Goal: Check status

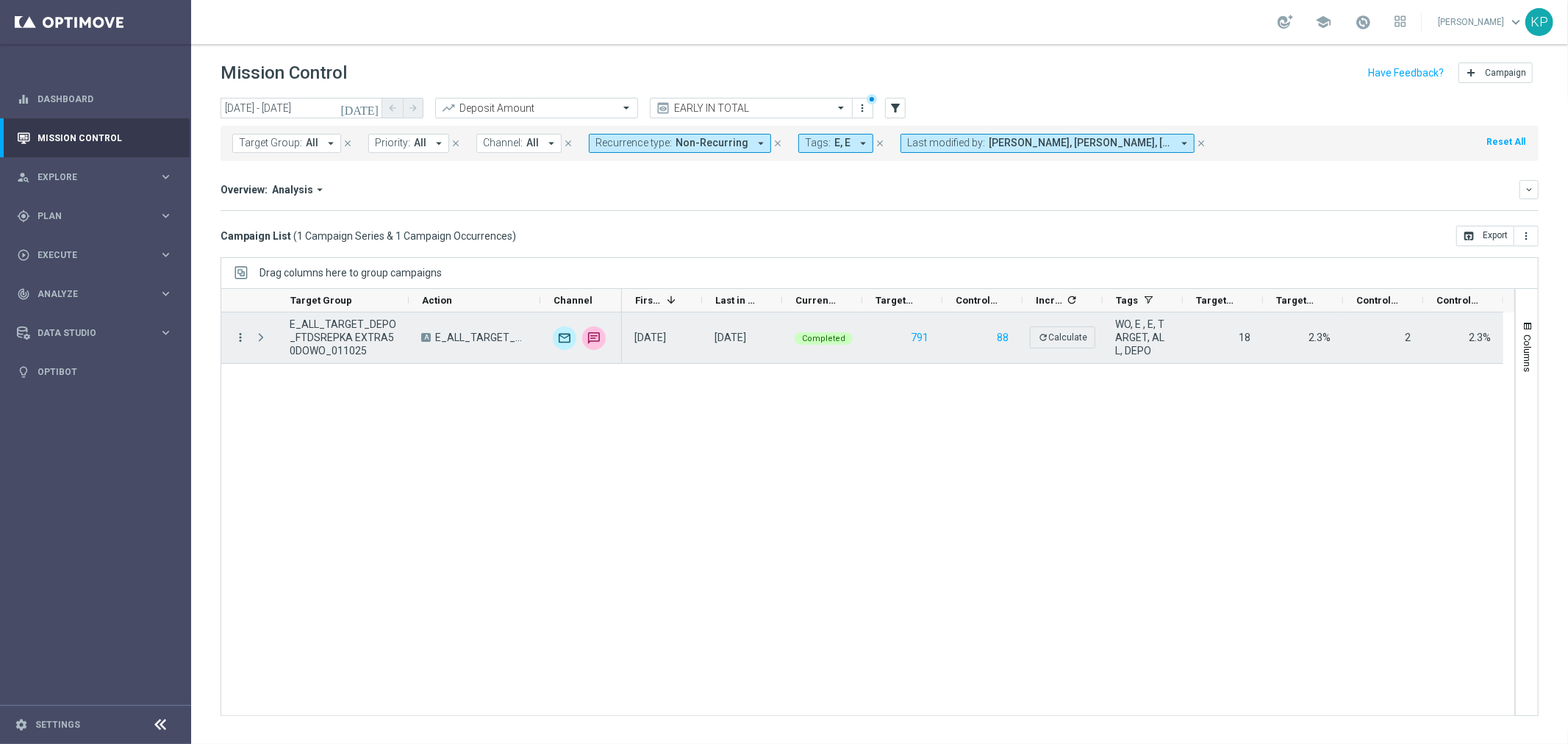
click at [236, 334] on icon "more_vert" at bounding box center [241, 337] width 13 height 13
click at [277, 346] on span "Campaign Details" at bounding box center [306, 347] width 74 height 10
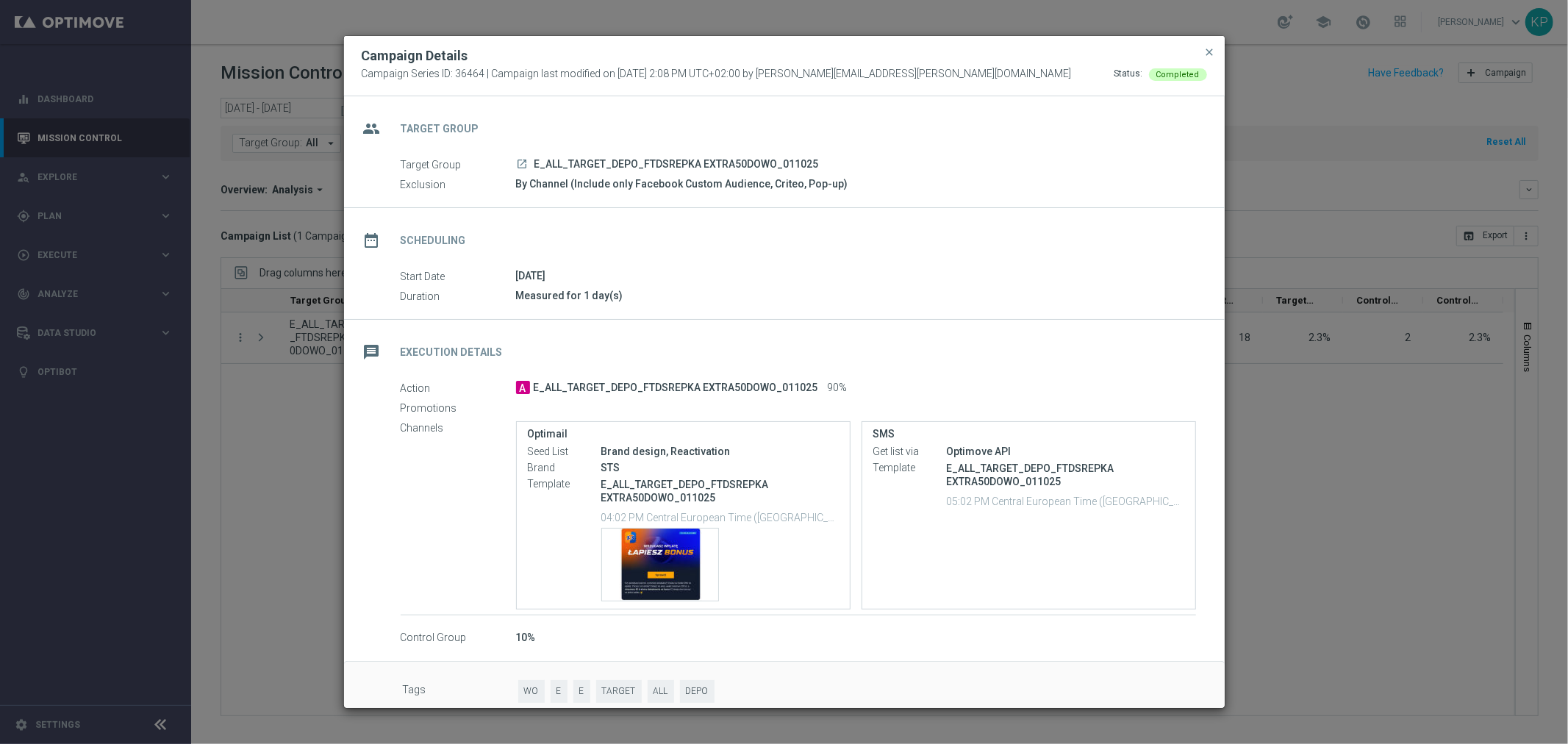
click at [522, 161] on icon "launch" at bounding box center [523, 164] width 12 height 12
drag, startPoint x: 1205, startPoint y: 48, endPoint x: 1197, endPoint y: 54, distance: 10.0
click at [1208, 48] on span "close" at bounding box center [1211, 52] width 12 height 12
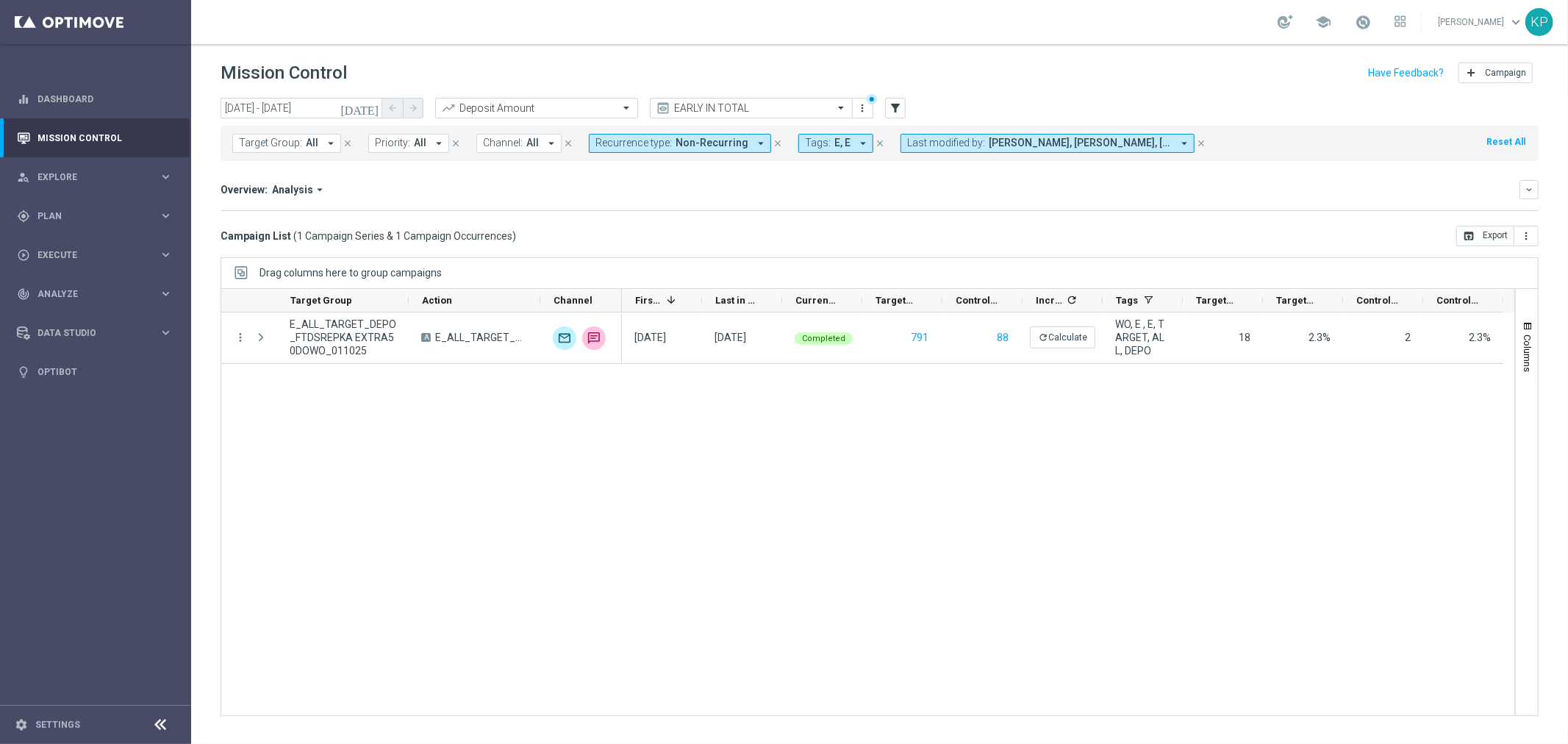
click at [989, 81] on div "Mission Control add Campaign" at bounding box center [880, 73] width 1318 height 29
click at [369, 108] on icon "[DATE]" at bounding box center [360, 109] width 39 height 13
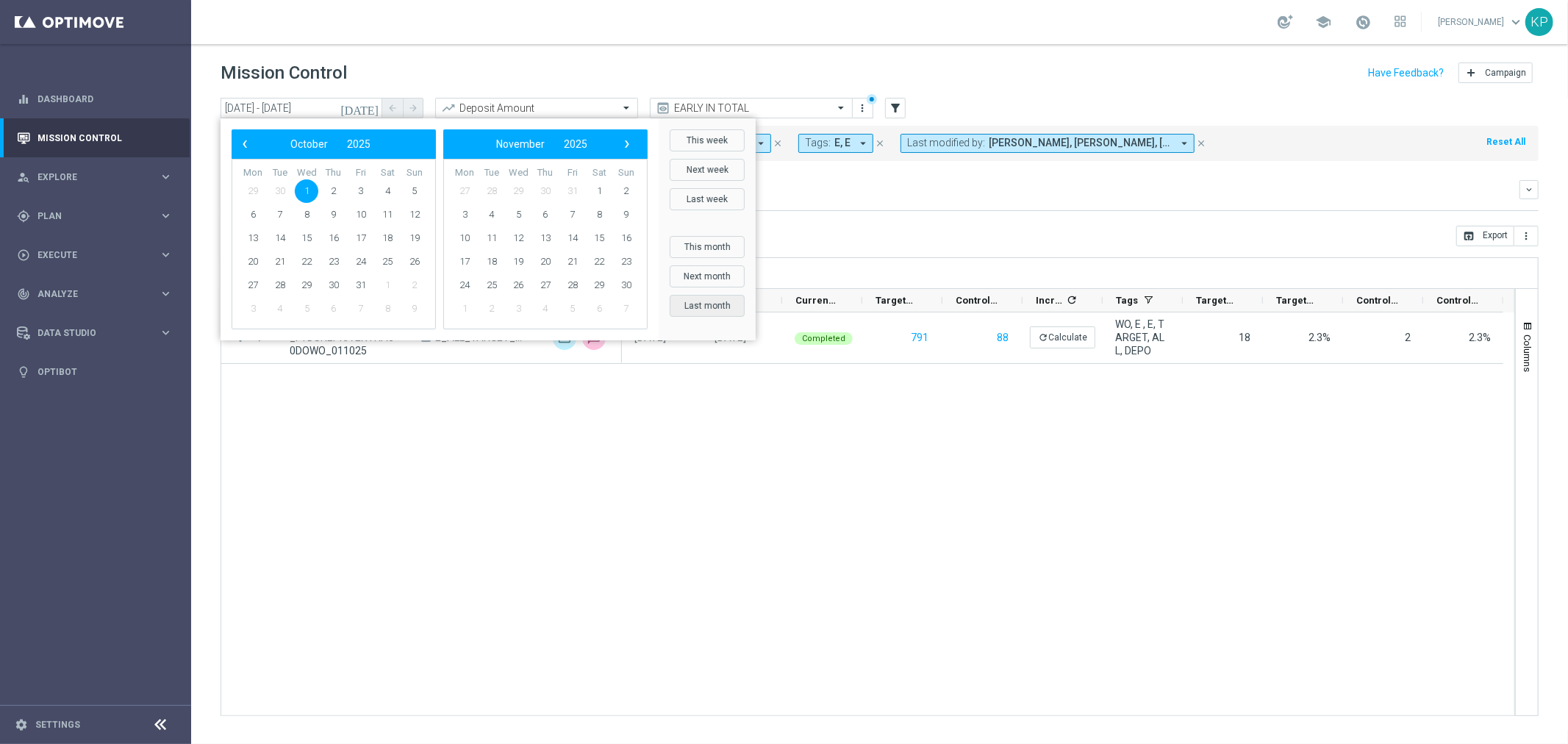
click at [695, 300] on button "Last month" at bounding box center [707, 306] width 75 height 22
type input "[DATE] - [DATE]"
